Goal: Task Accomplishment & Management: Complete application form

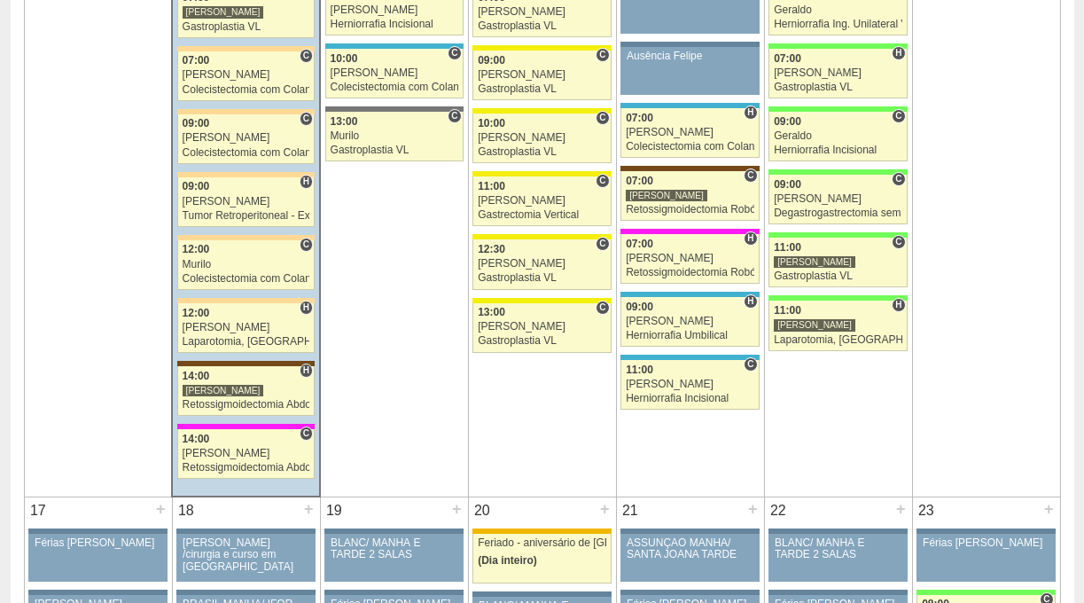
scroll to position [2267, 0]
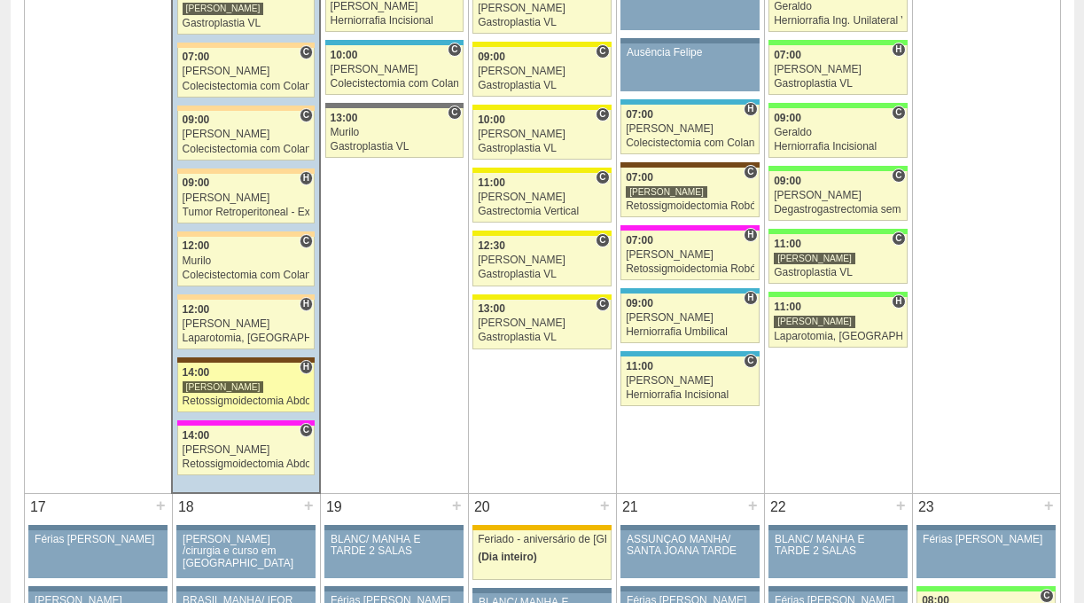
click at [270, 385] on div "[PERSON_NAME]" at bounding box center [247, 387] width 128 height 12
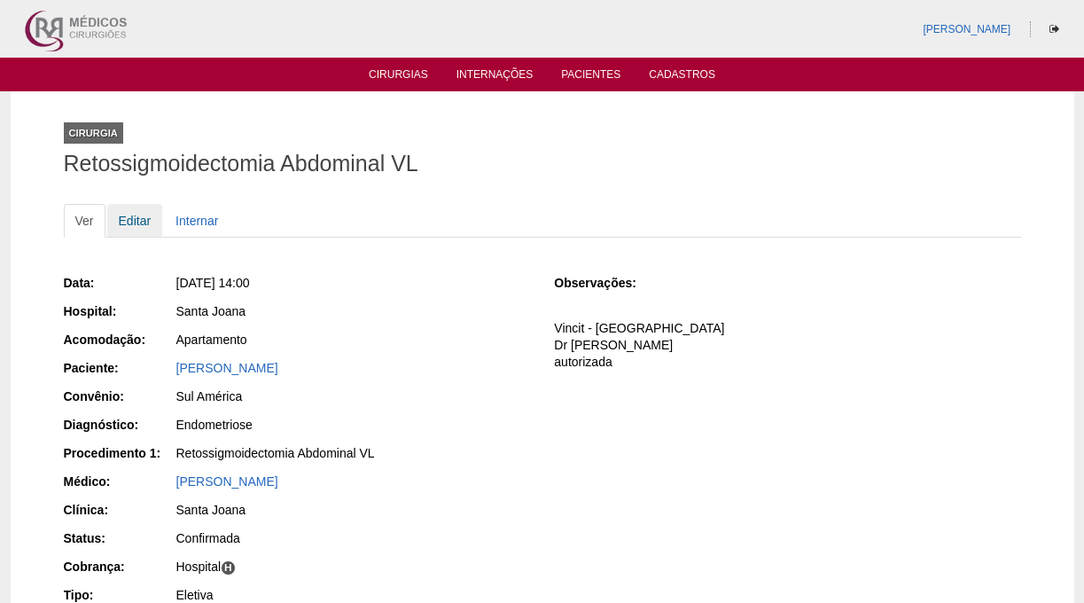
click at [152, 215] on link "Editar" at bounding box center [135, 221] width 56 height 34
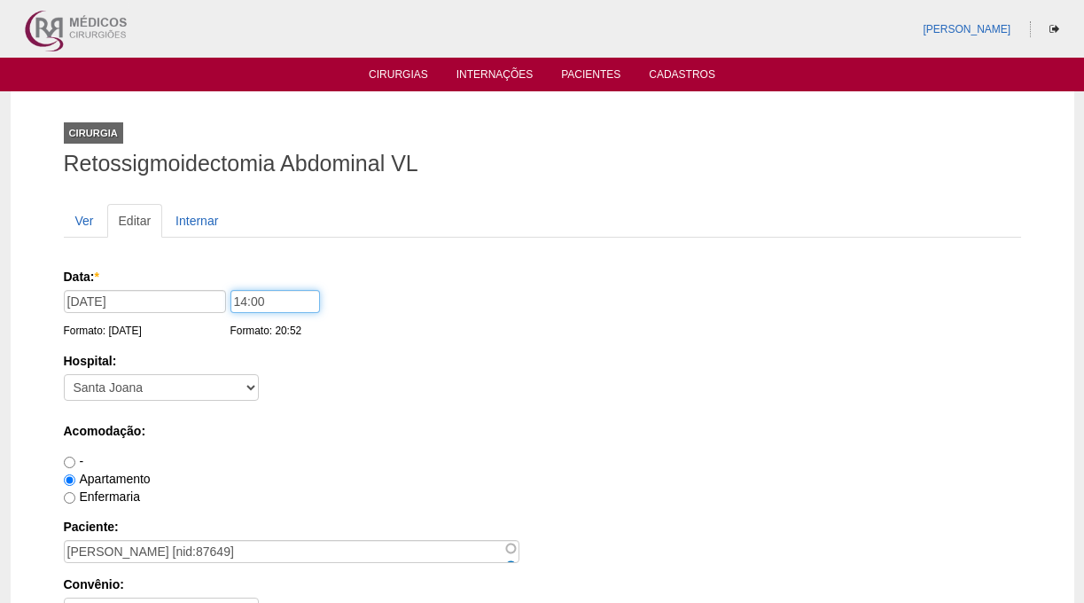
drag, startPoint x: 251, startPoint y: 300, endPoint x: 183, endPoint y: 300, distance: 68.3
click at [183, 285] on div "Data: * [DATE] Formato: [DATE] 14:00 Formato: 20:52" at bounding box center [539, 277] width 951 height 18
type input "07:00"
click at [434, 357] on label "Hospital:" at bounding box center [542, 361] width 957 height 18
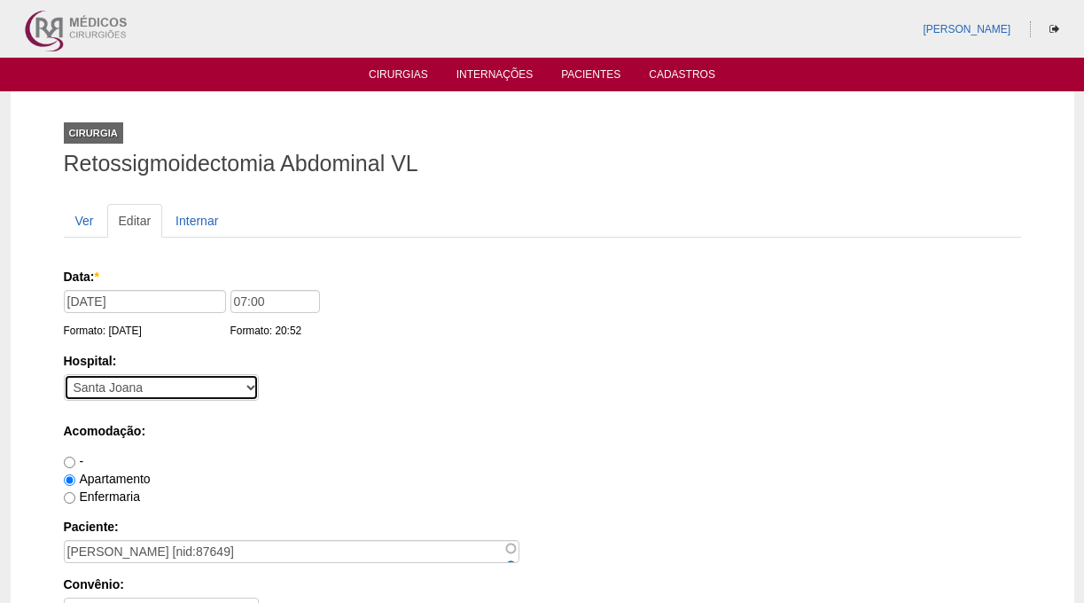
click at [259, 374] on select "- [GEOGRAPHIC_DATA] - 9 de Julho [PERSON_NAME] Alvorada América Assunção Bartir…" at bounding box center [161, 387] width 195 height 27
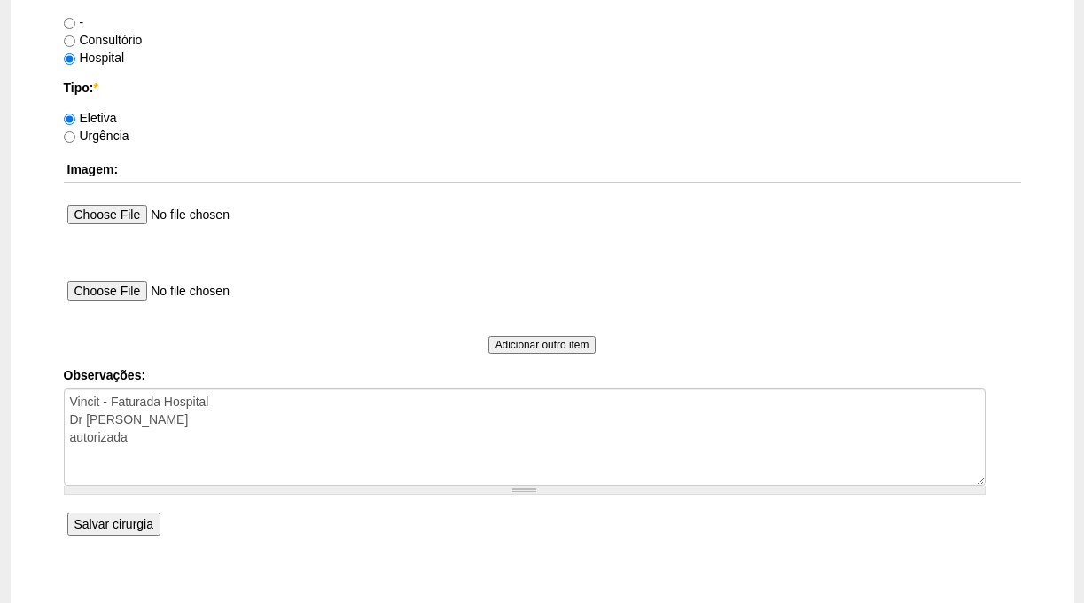
scroll to position [1666, 0]
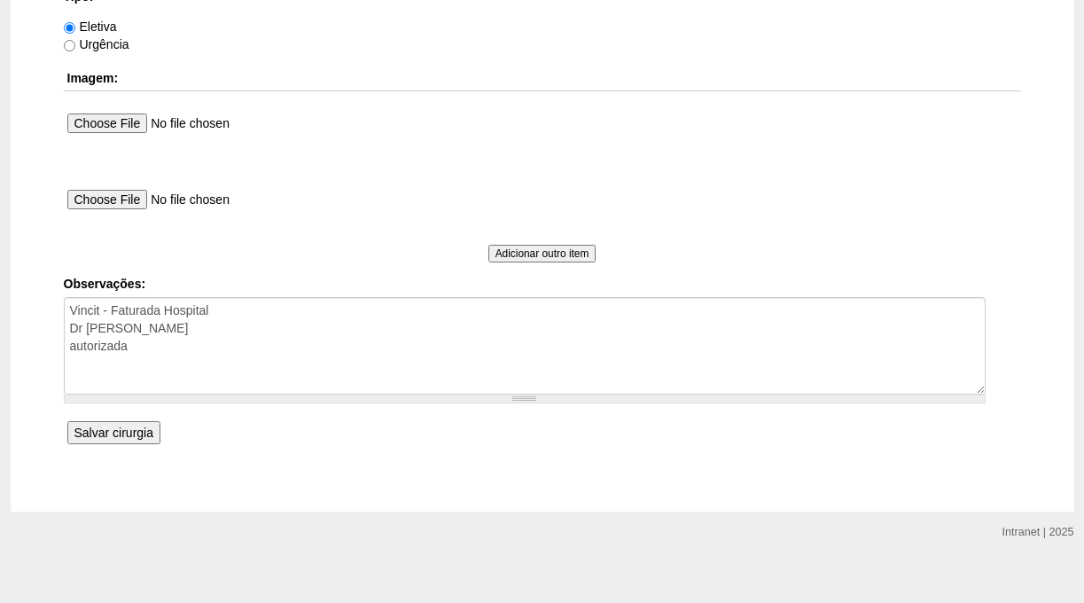
click at [128, 429] on input "Salvar cirurgia" at bounding box center [113, 432] width 93 height 23
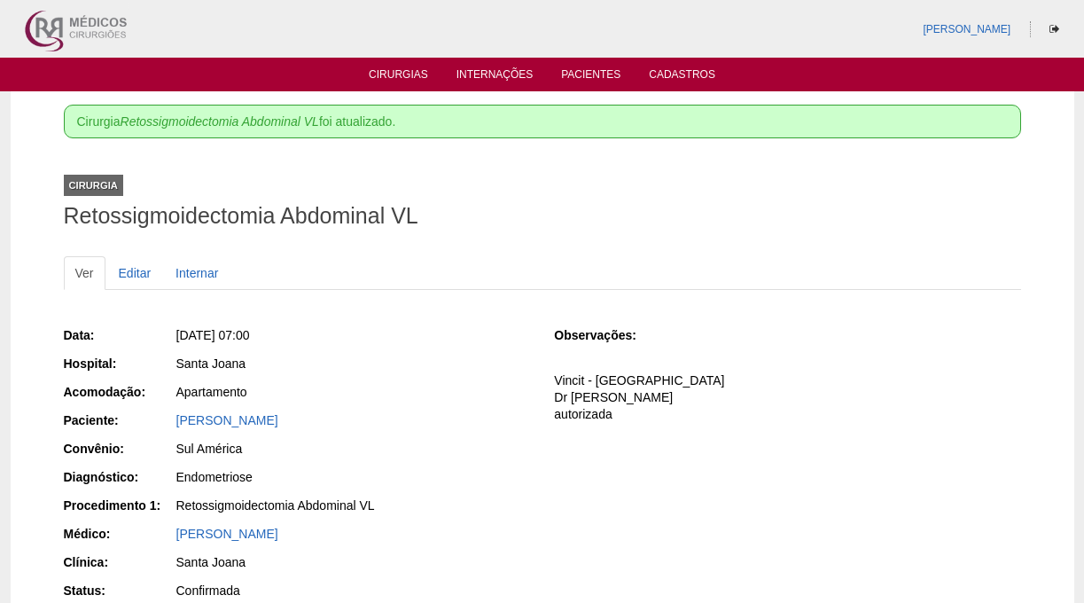
click at [409, 66] on ul "Cirurgias Internações Pacientes Cadastros" at bounding box center [542, 75] width 1084 height 34
click at [407, 70] on link "Cirurgias" at bounding box center [398, 75] width 59 height 15
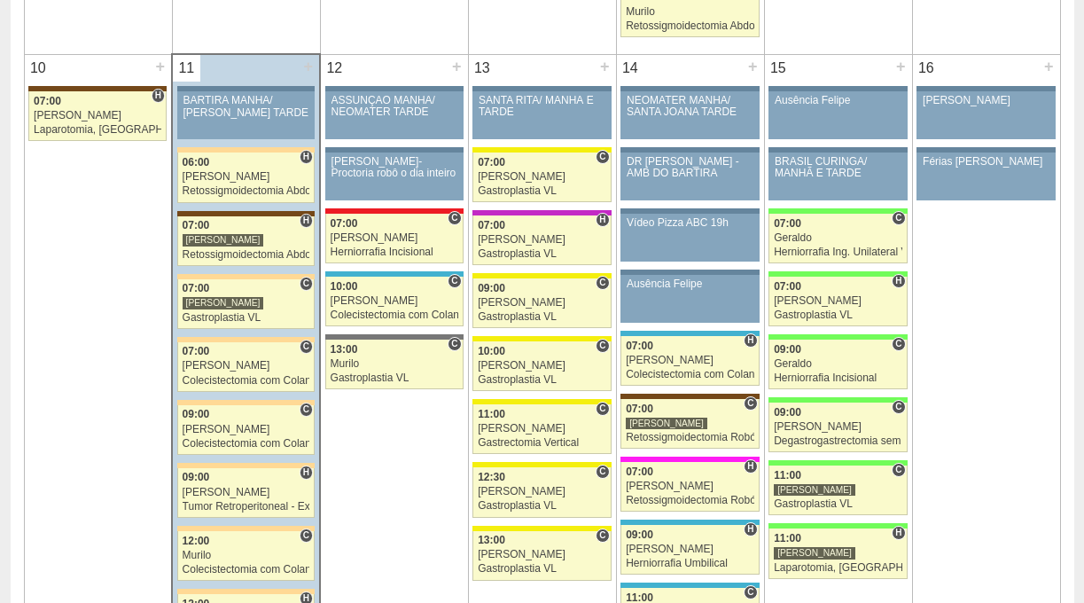
scroll to position [2020, 0]
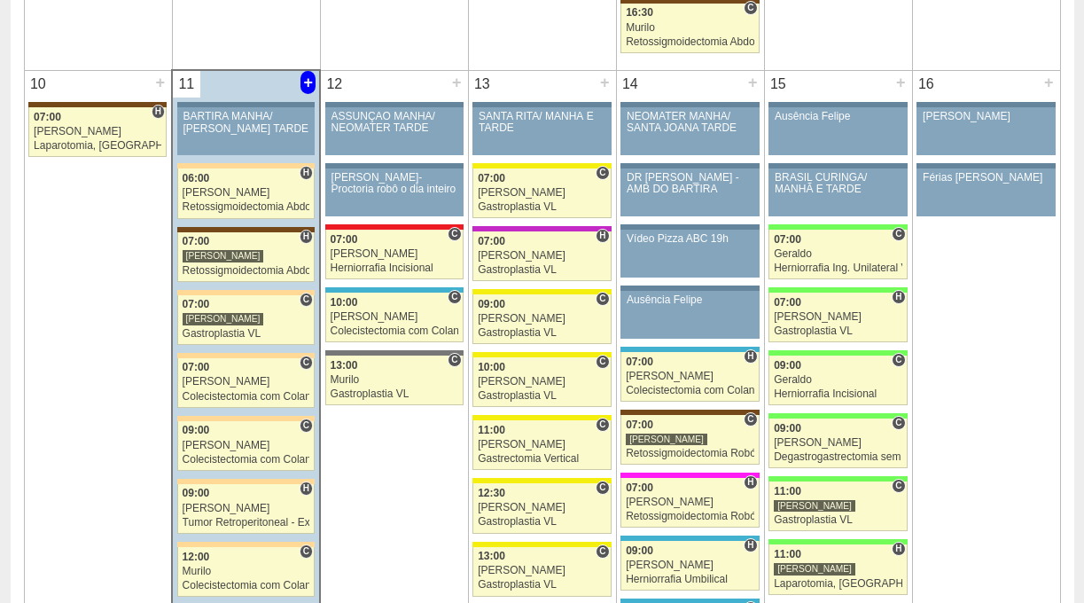
click at [306, 84] on div "+" at bounding box center [307, 82] width 15 height 23
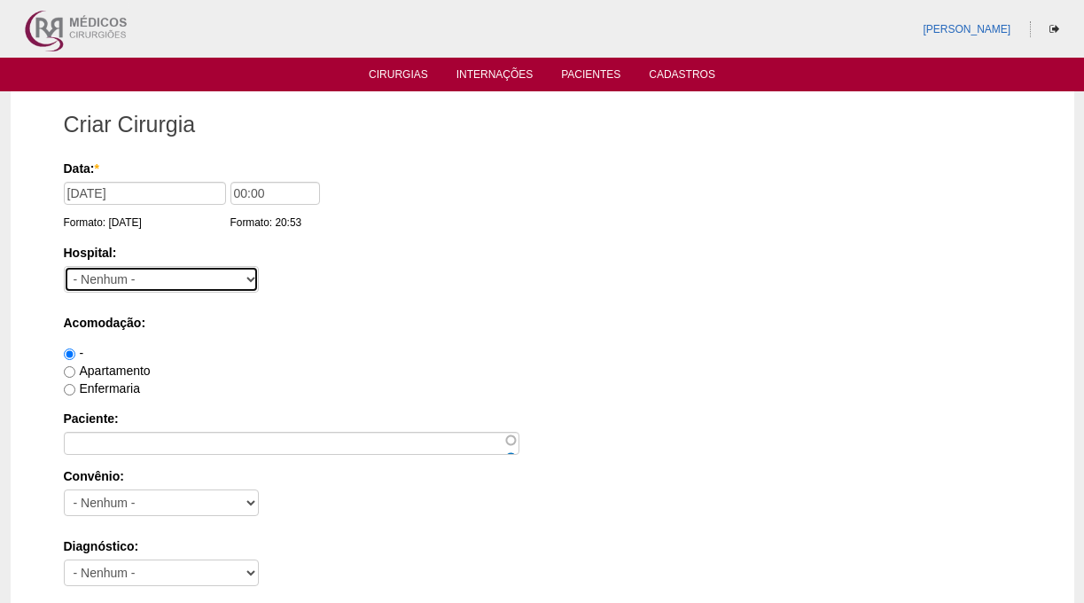
click at [182, 281] on select "- [GEOGRAPHIC_DATA] - 9 de Julho [PERSON_NAME] Alvorada América Assunção Bartir…" at bounding box center [161, 279] width 195 height 27
select select "30"
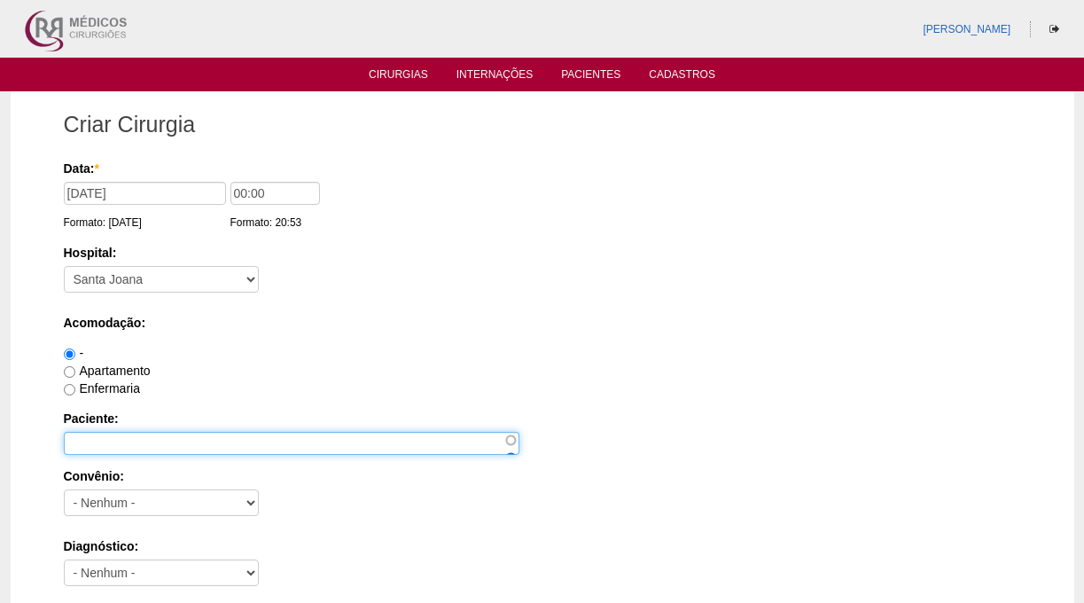
click at [179, 443] on input "Paciente:" at bounding box center [292, 443] width 456 height 23
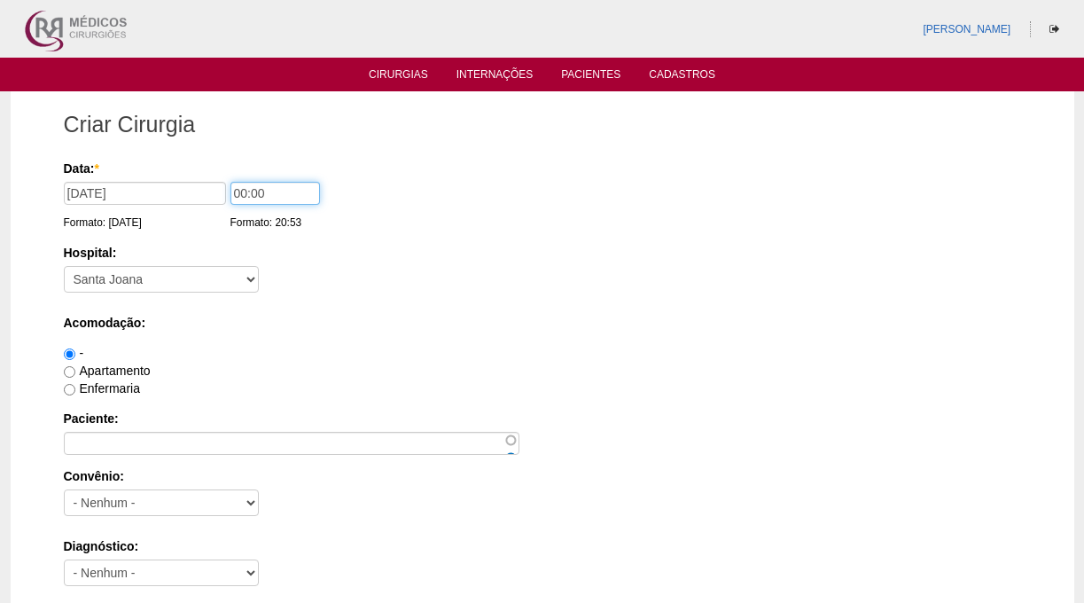
drag, startPoint x: 231, startPoint y: 195, endPoint x: 210, endPoint y: 195, distance: 21.3
click at [210, 177] on div "Data: * 11/08/2025 Formato: 11/08/2025 00:00 Formato: 20:53" at bounding box center [539, 169] width 951 height 18
type input "14:00"
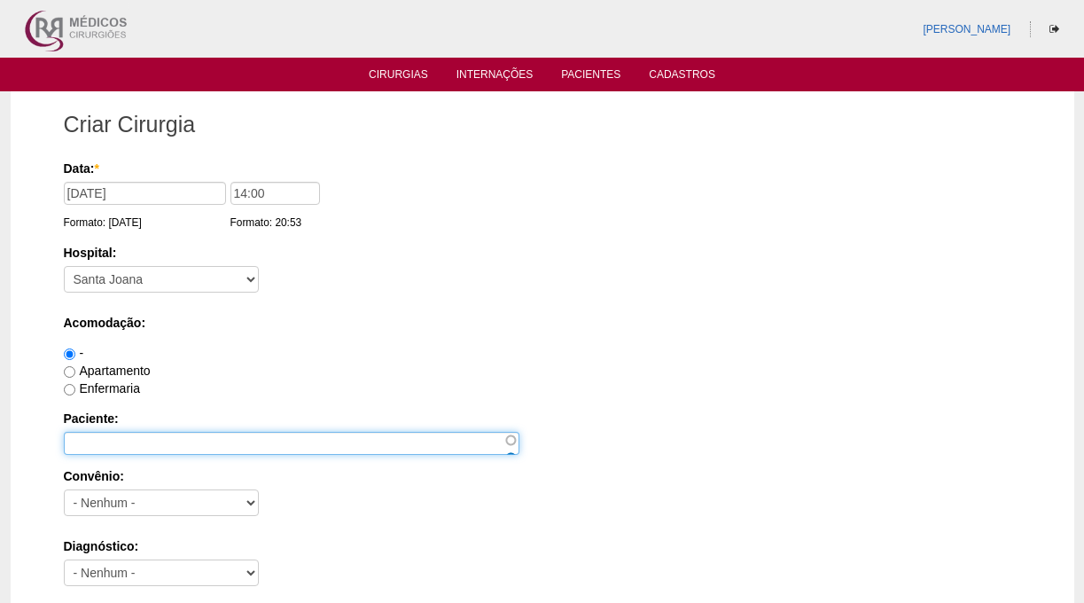
click at [183, 442] on input "Paciente:" at bounding box center [292, 443] width 456 height 23
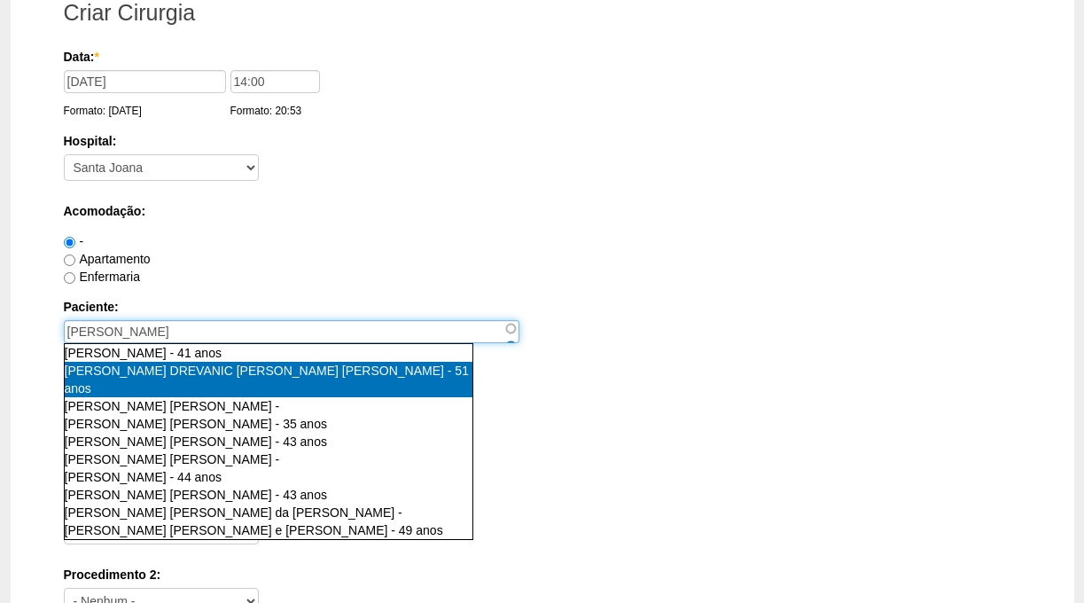
scroll to position [117, 0]
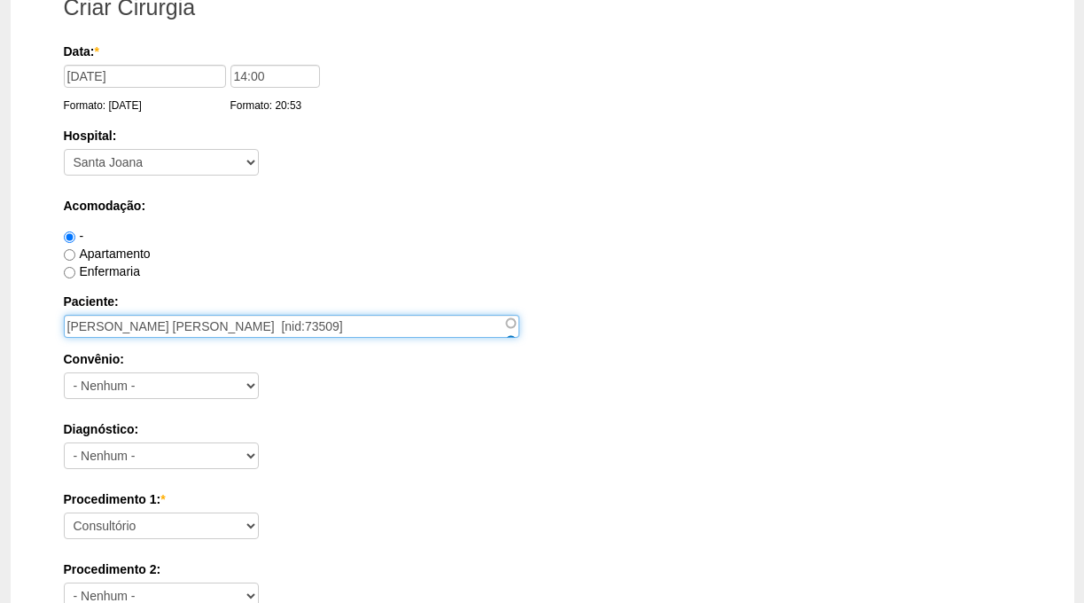
drag, startPoint x: 309, startPoint y: 323, endPoint x: -94, endPoint y: 304, distance: 403.7
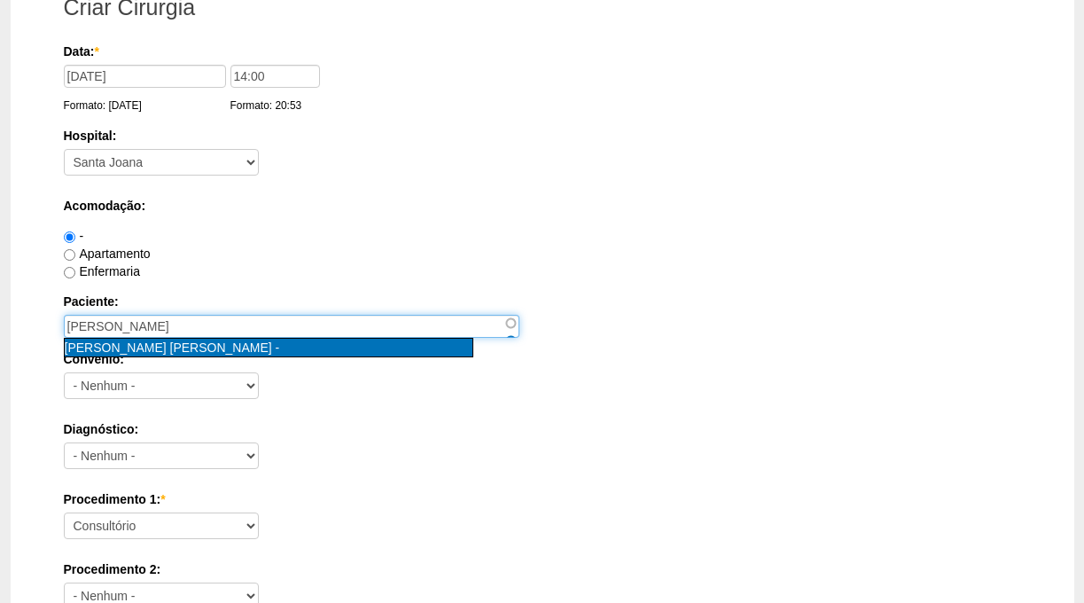
type input "Vanessa granadeiro Martins Diniz [nid:88107]"
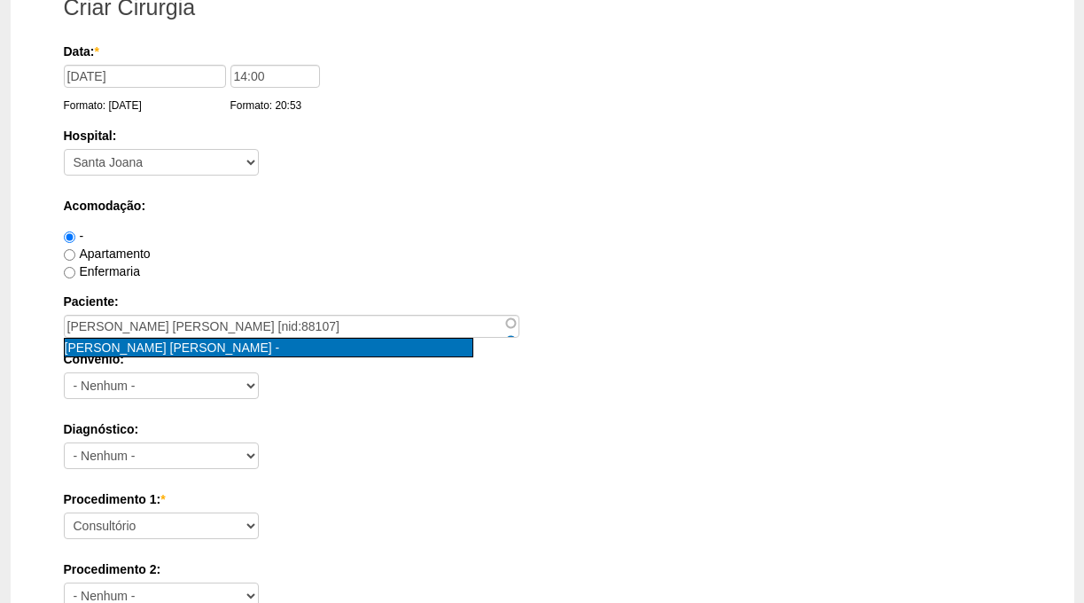
click at [117, 352] on span "[PERSON_NAME]" at bounding box center [168, 347] width 207 height 14
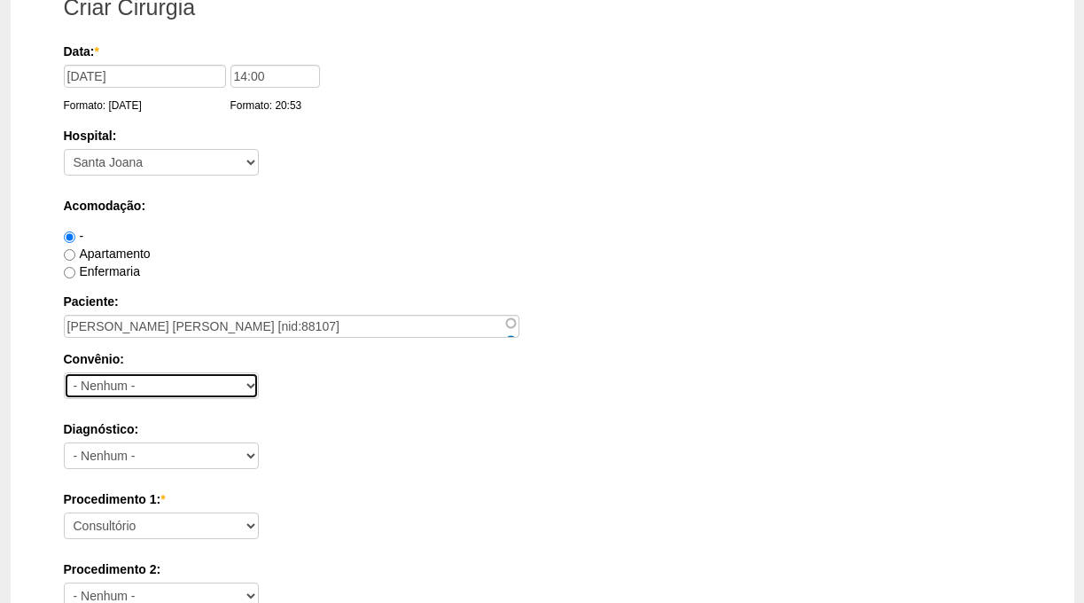
click at [153, 380] on select "- Nenhum - Abet Afresp Allianz Amil Blue Life Caasp Cabesp Caixa de Pensões Car…" at bounding box center [161, 385] width 195 height 27
select select "25"
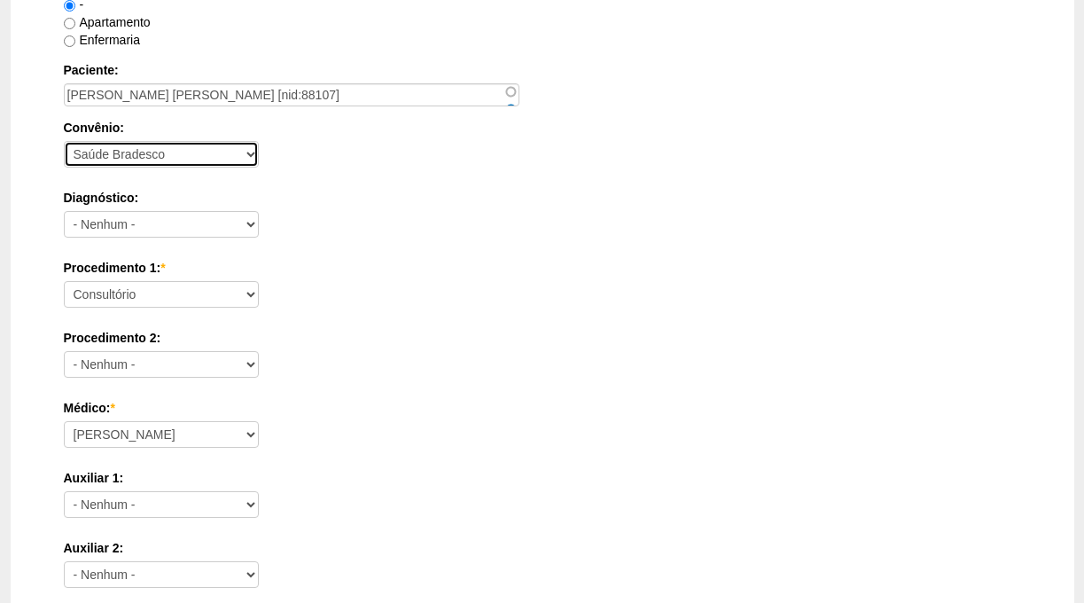
scroll to position [349, 0]
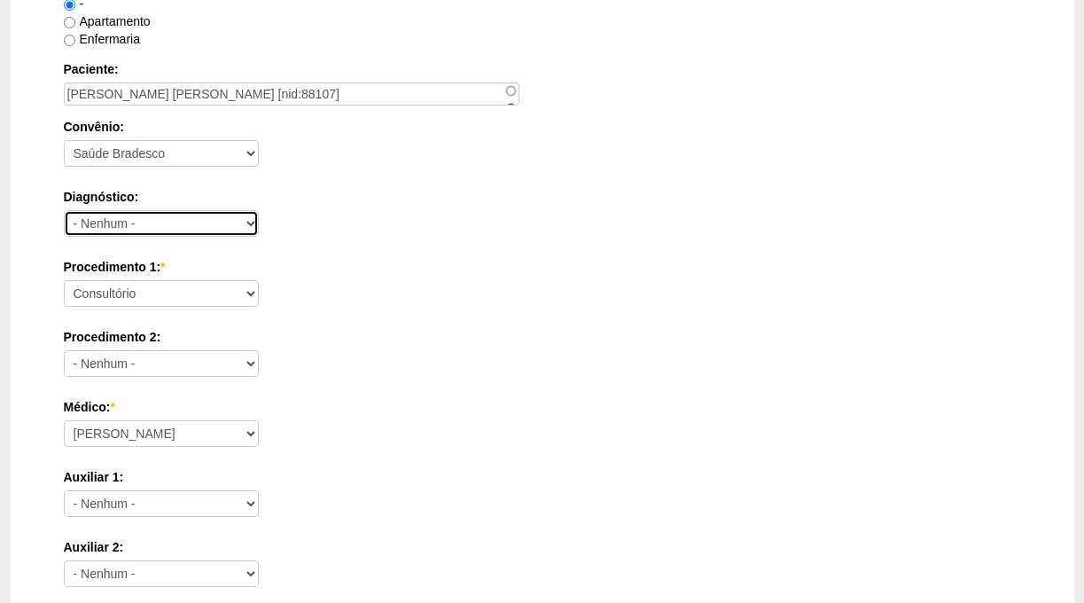
click at [197, 228] on select "- Nenhum - Abdome Agudo Abscesso Hepático Abscesso Perianal Abscesso Peritoneal…" at bounding box center [161, 223] width 195 height 27
select select "3875"
click at [191, 229] on select "- Nenhum - Abdome Agudo Abscesso Hepático Abscesso Perianal Abscesso Peritoneal…" at bounding box center [161, 223] width 195 height 27
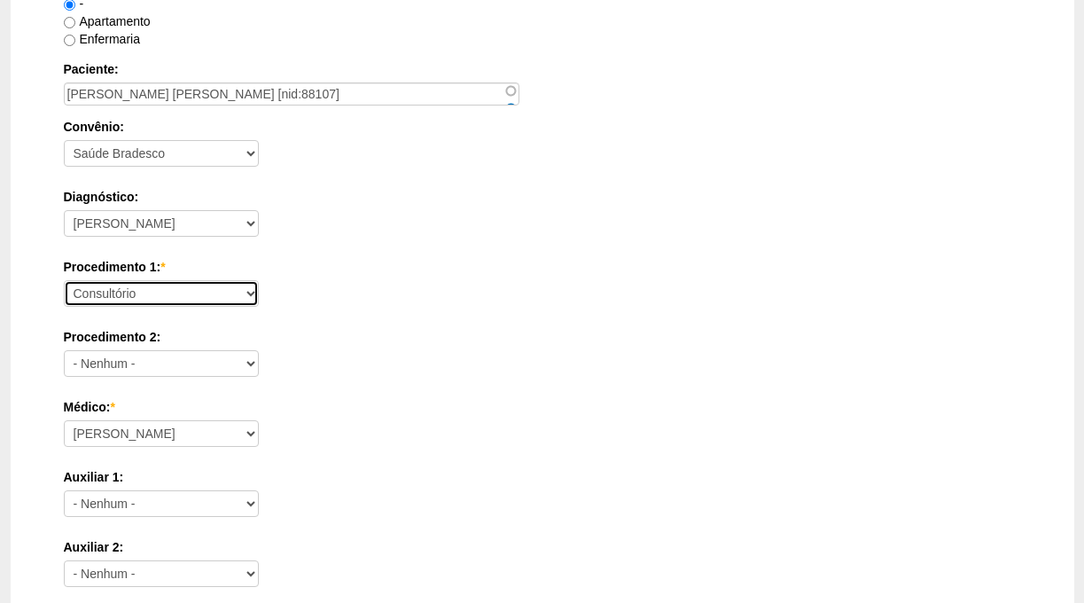
click at [190, 285] on select "Consultório Abscesso Hepático - Drenagem Abscesso perianal Amputação Abdômino P…" at bounding box center [161, 293] width 195 height 27
select select "4003"
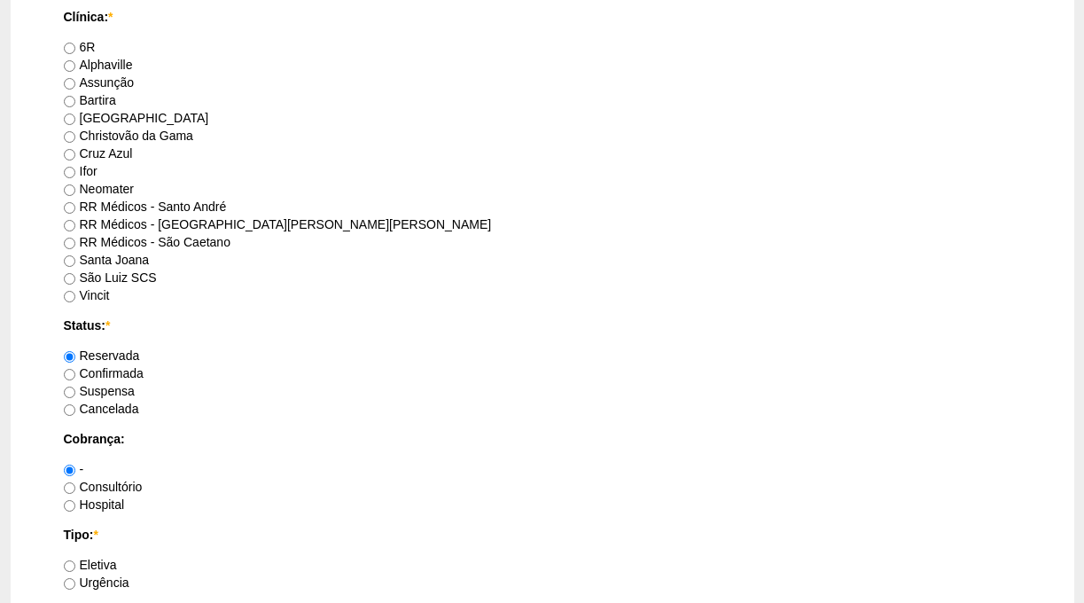
scroll to position [968, 0]
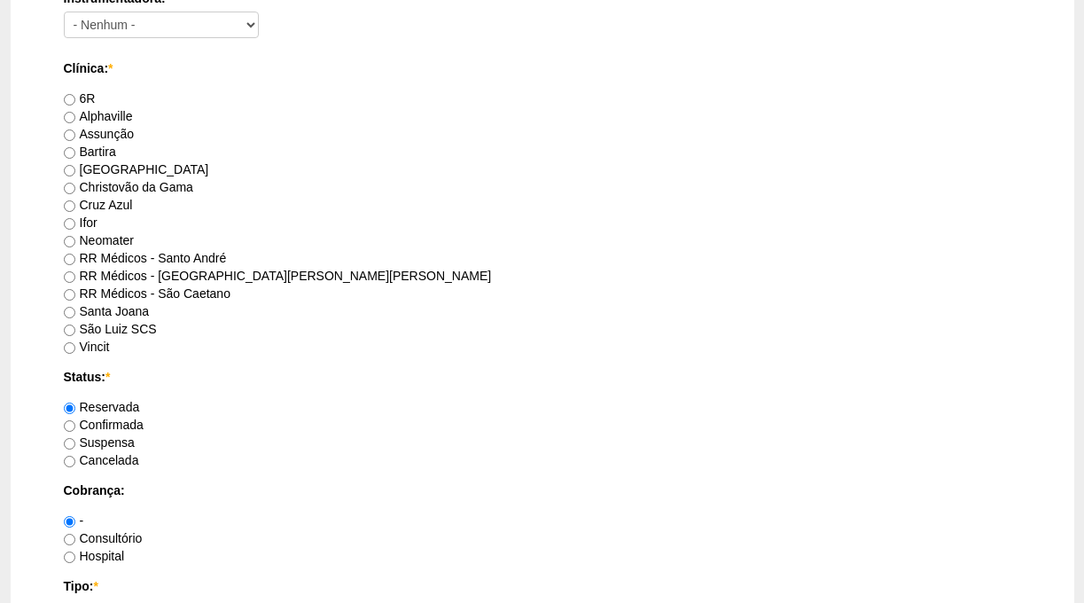
click at [102, 309] on label "Santa Joana" at bounding box center [107, 311] width 86 height 14
click at [75, 309] on input "Santa Joana" at bounding box center [70, 313] width 12 height 12
radio input "true"
click at [96, 425] on label "Confirmada" at bounding box center [104, 424] width 80 height 14
click at [75, 425] on input "Confirmada" at bounding box center [70, 426] width 12 height 12
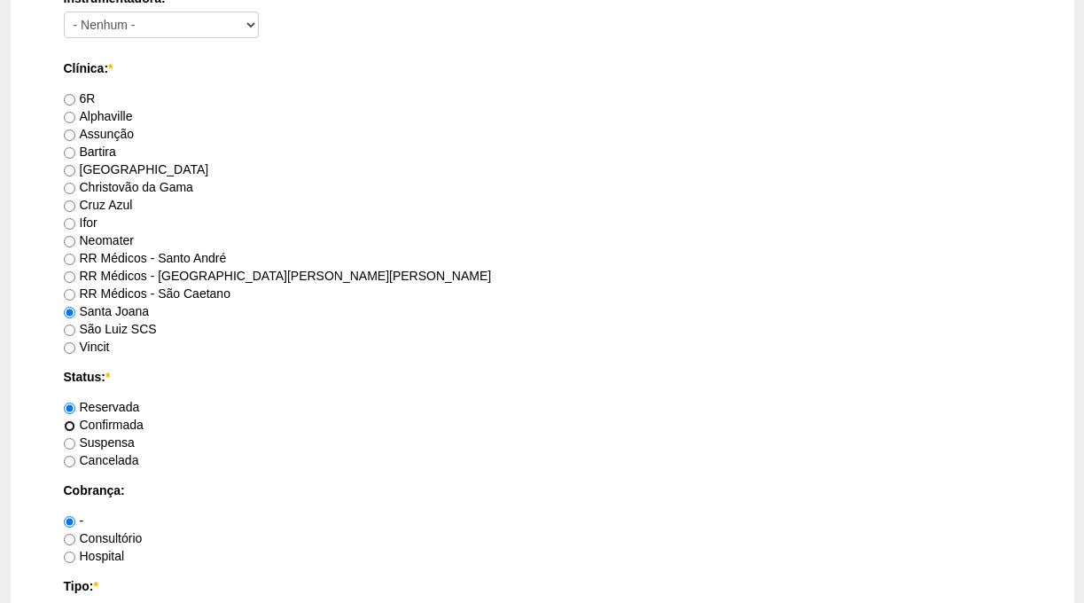
radio input "true"
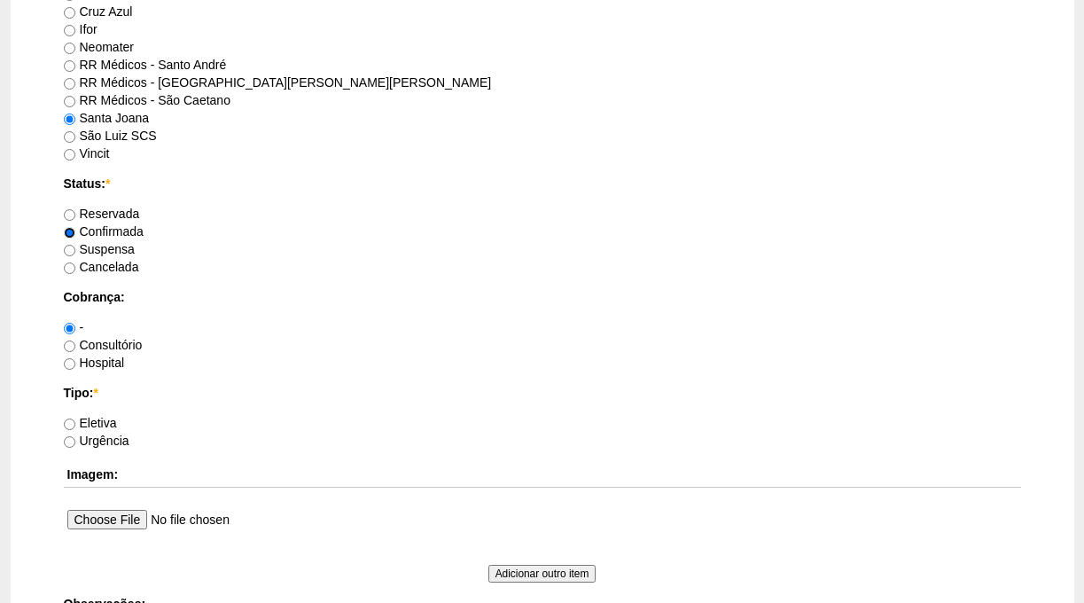
scroll to position [1170, 0]
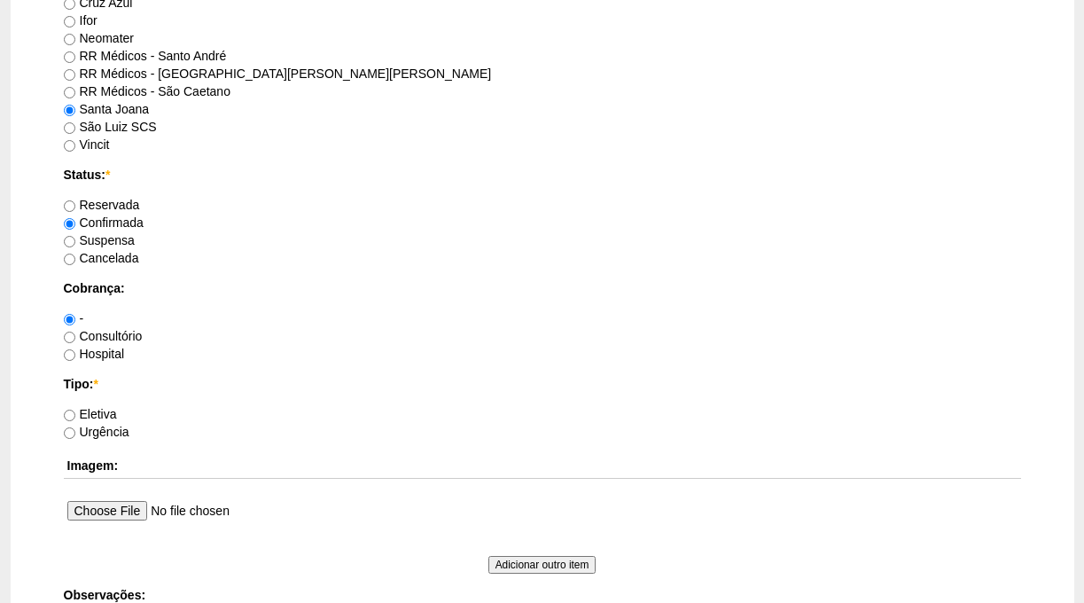
click at [109, 354] on label "Hospital" at bounding box center [94, 354] width 61 height 14
click at [75, 354] on input "Hospital" at bounding box center [70, 355] width 12 height 12
radio input "true"
click at [97, 433] on label "Urgência" at bounding box center [97, 432] width 66 height 14
click at [75, 433] on input "Urgência" at bounding box center [70, 433] width 12 height 12
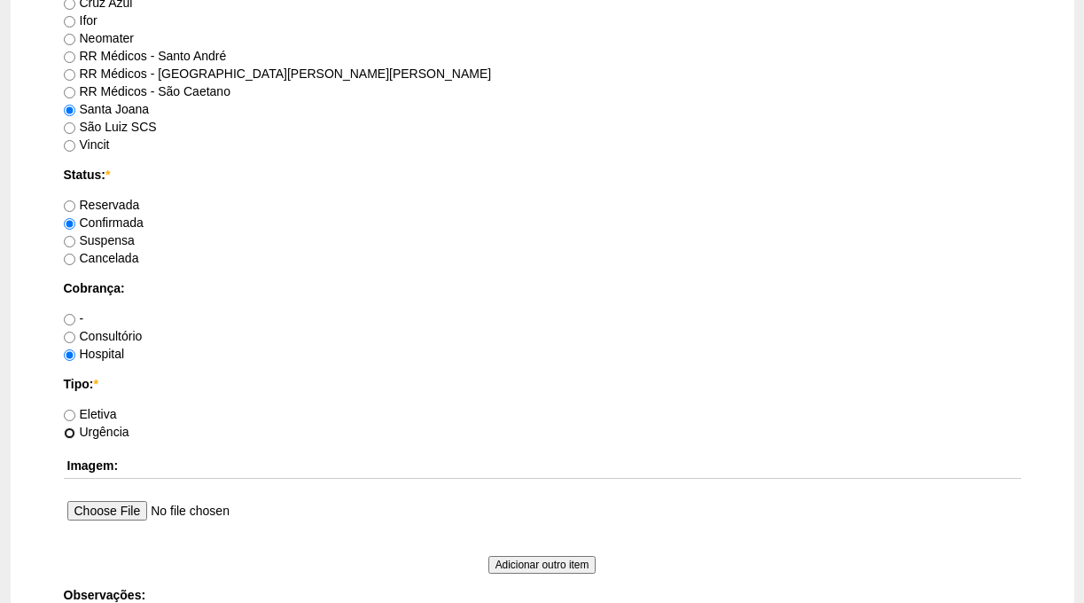
radio input "true"
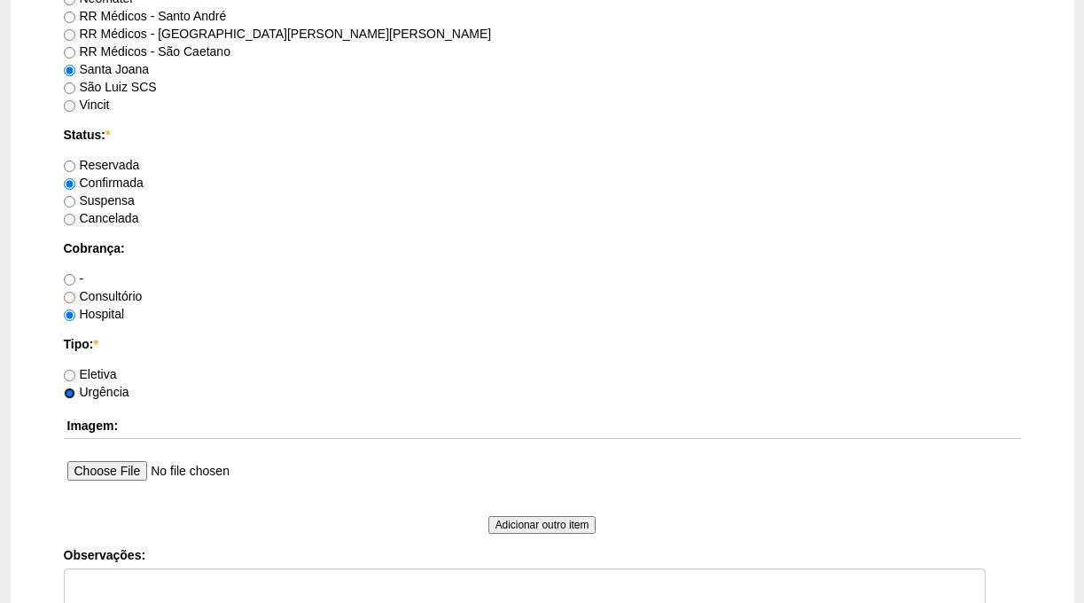
scroll to position [1497, 0]
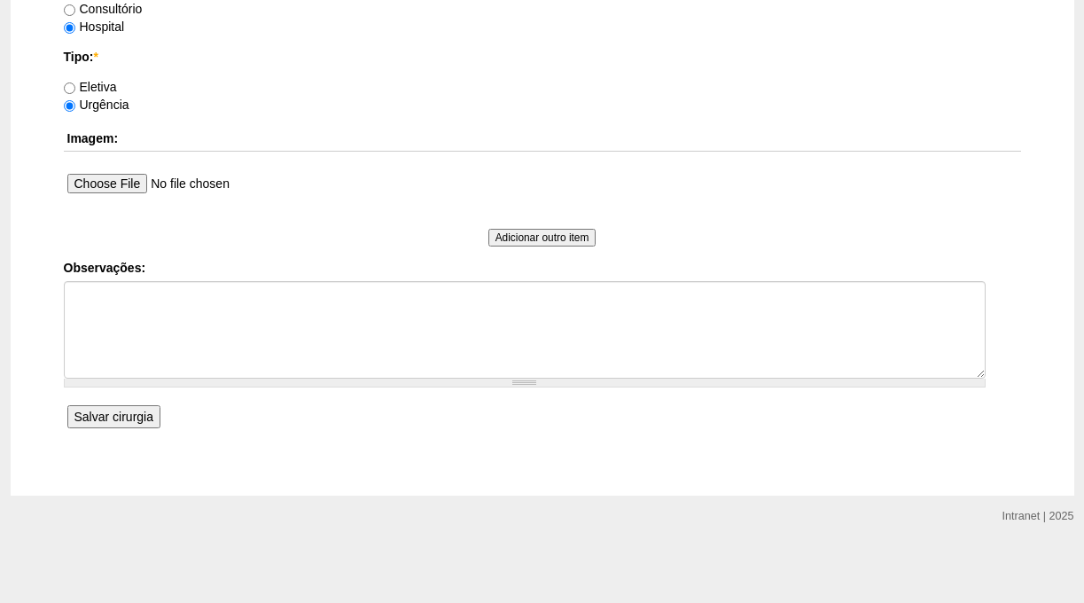
click at [128, 415] on input "Salvar cirurgia" at bounding box center [113, 416] width 93 height 23
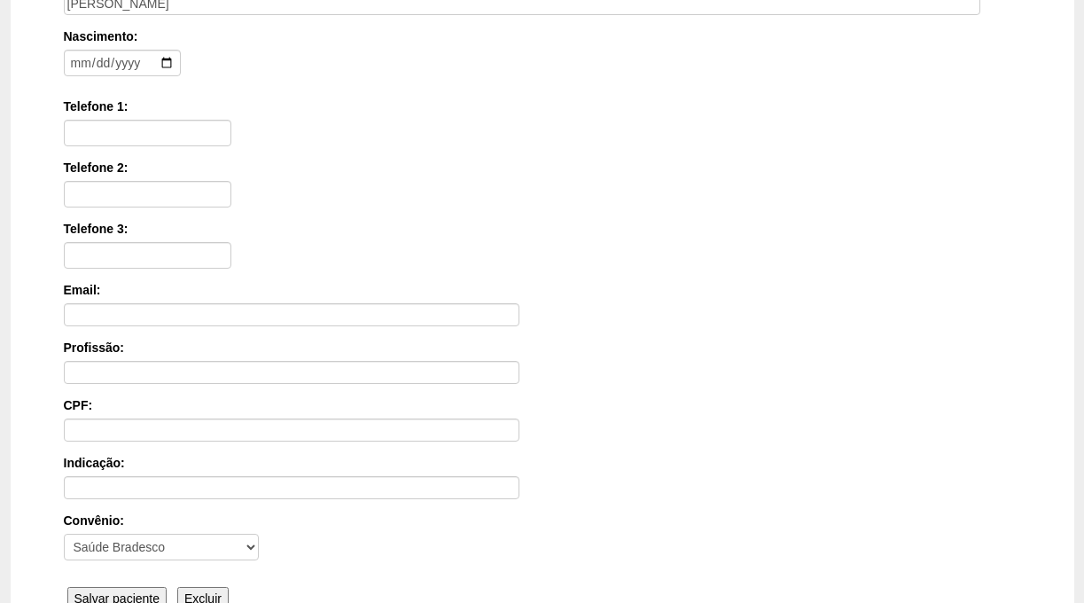
scroll to position [479, 0]
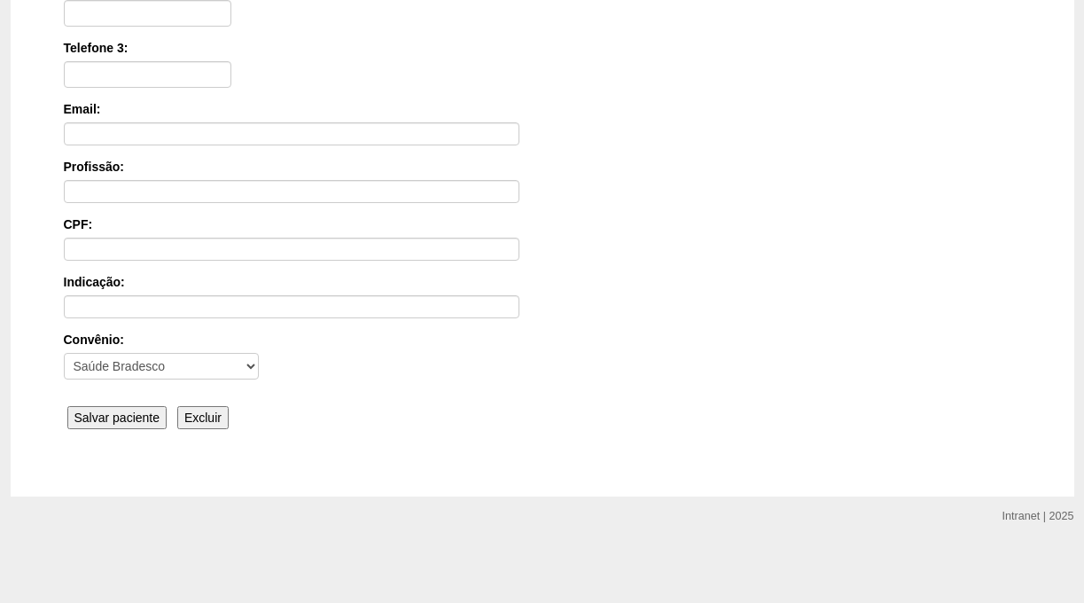
click at [140, 418] on input "Salvar paciente" at bounding box center [117, 417] width 100 height 23
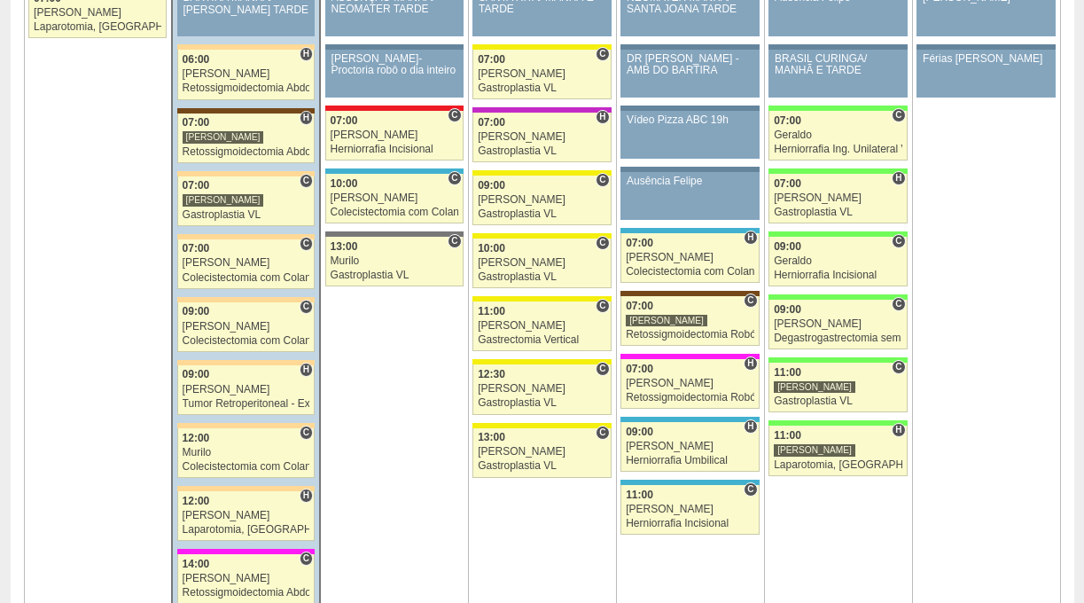
scroll to position [2192, 0]
